Goal: Task Accomplishment & Management: Manage account settings

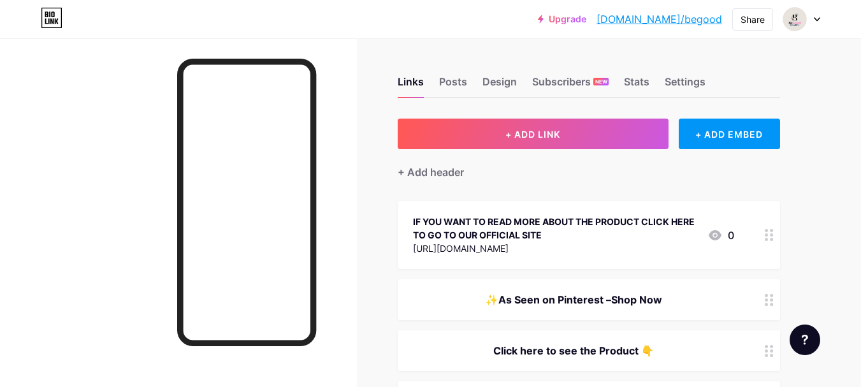
click at [639, 69] on div "Links Posts Design Subscribers NEW Stats Settings" at bounding box center [589, 76] width 382 height 45
click at [639, 75] on div "Stats" at bounding box center [636, 85] width 25 height 23
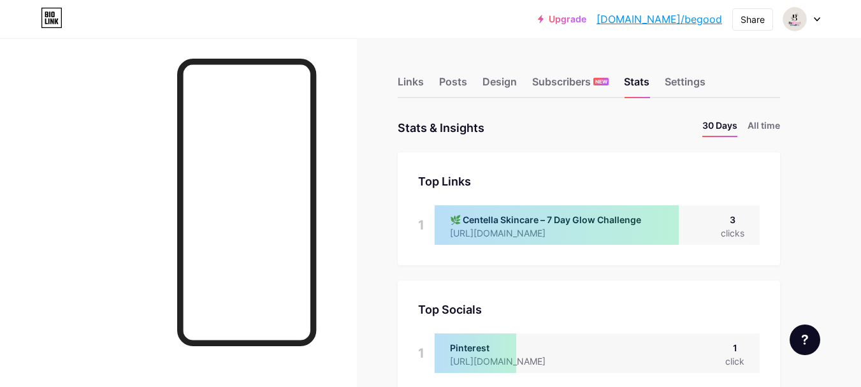
scroll to position [387, 861]
click at [766, 124] on li "All time" at bounding box center [764, 128] width 33 height 18
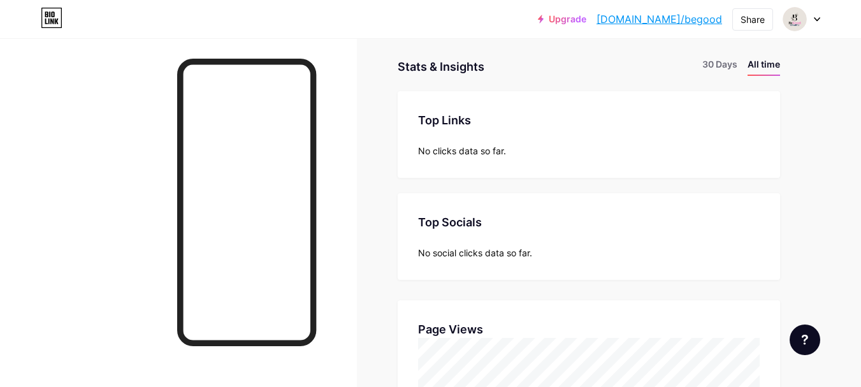
scroll to position [0, 0]
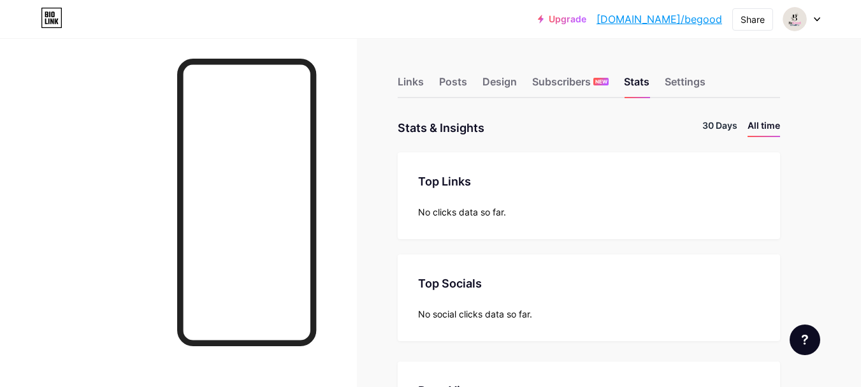
click at [709, 135] on li "30 Days" at bounding box center [719, 128] width 35 height 18
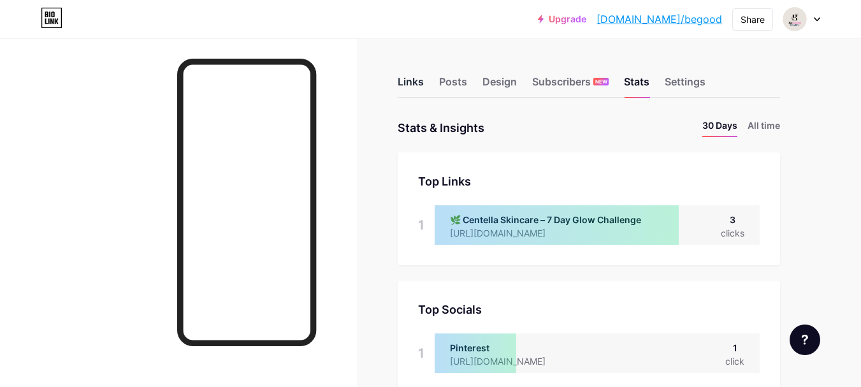
click at [406, 84] on div "Links" at bounding box center [411, 85] width 26 height 23
